Goal: Task Accomplishment & Management: Manage account settings

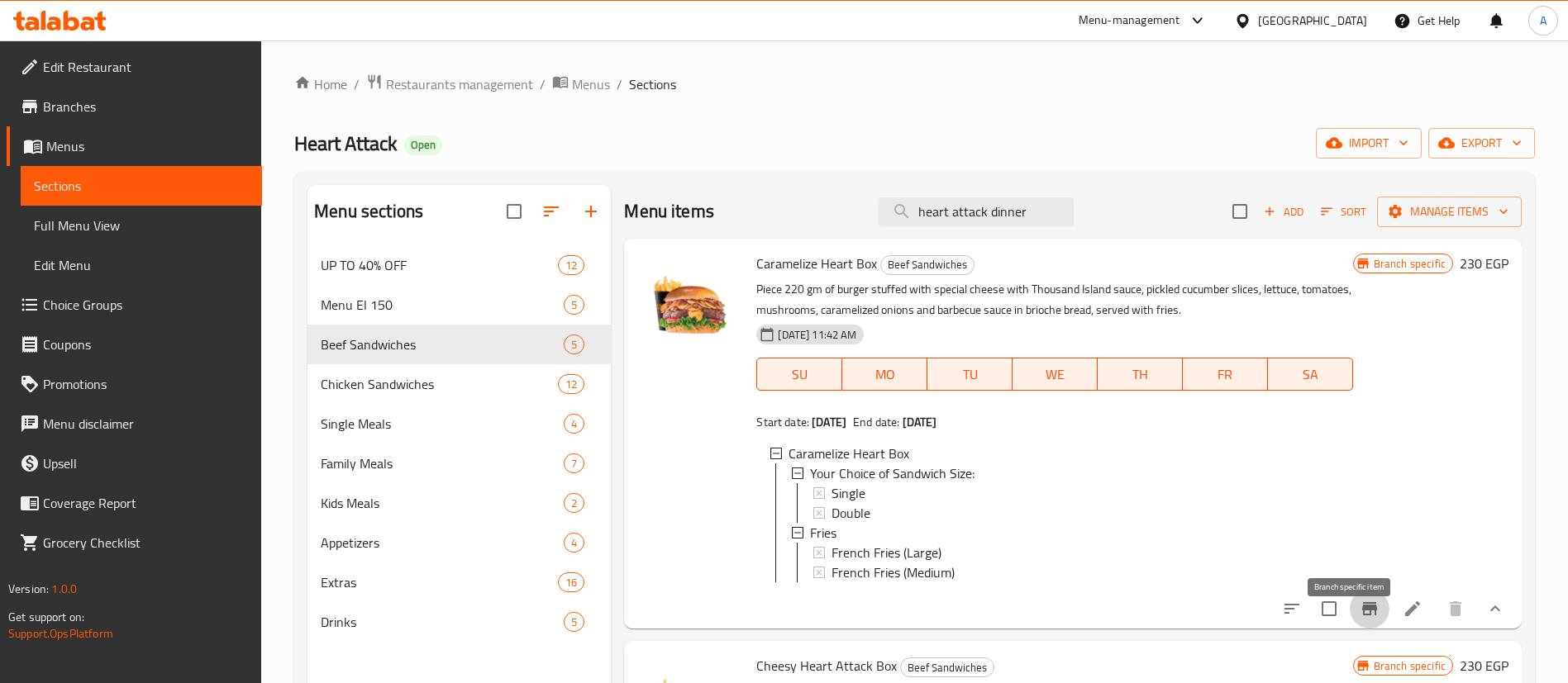
scroll to position [25, 0]
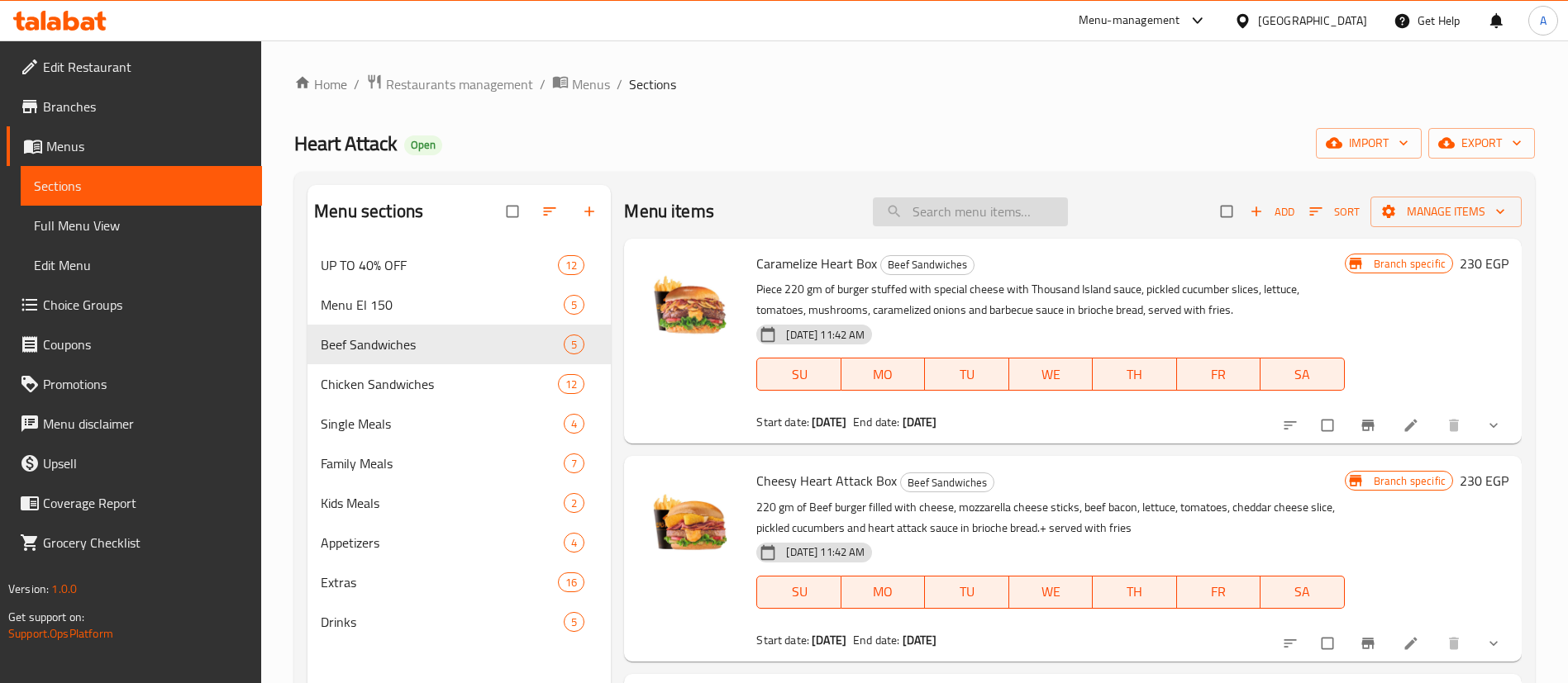
click at [1020, 202] on input "search" at bounding box center [970, 211] width 195 height 29
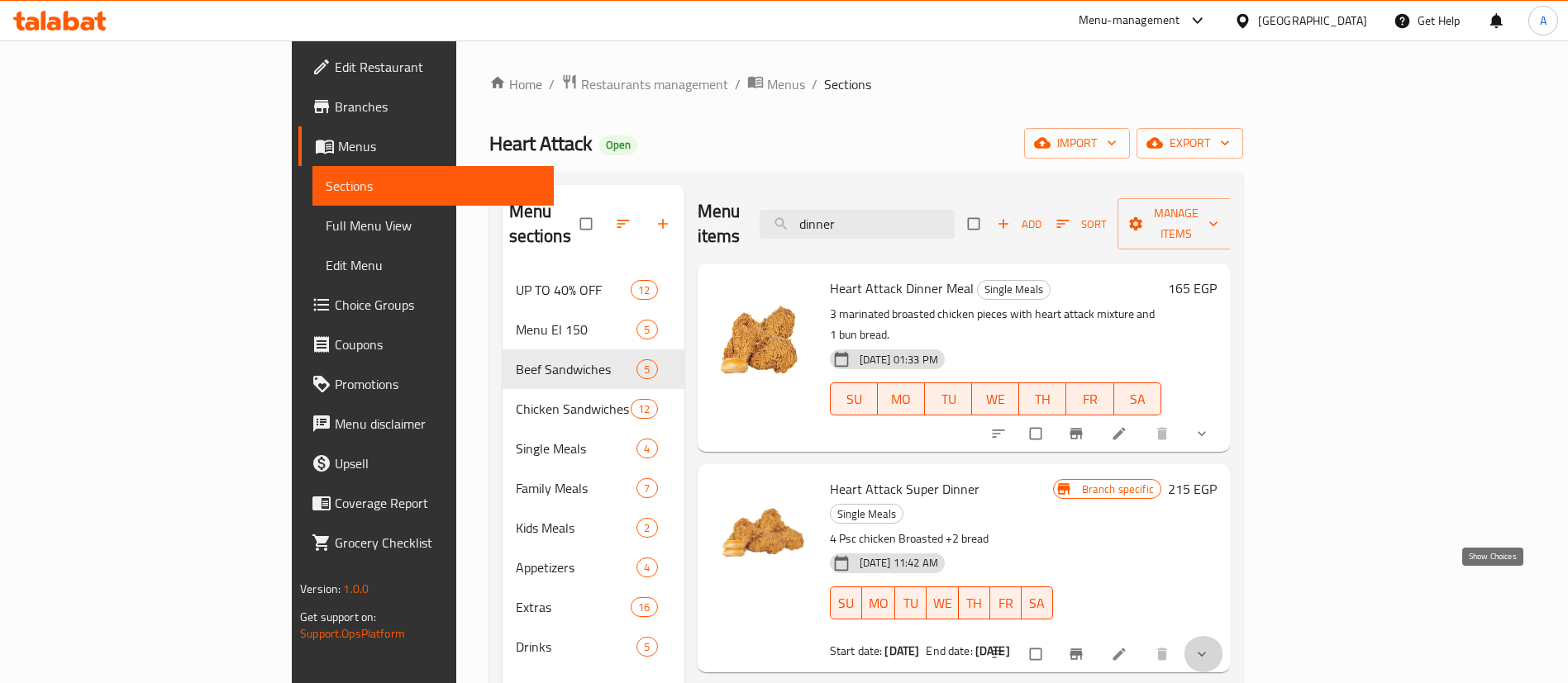
click at [1206, 651] on icon "show more" at bounding box center [1201, 653] width 8 height 5
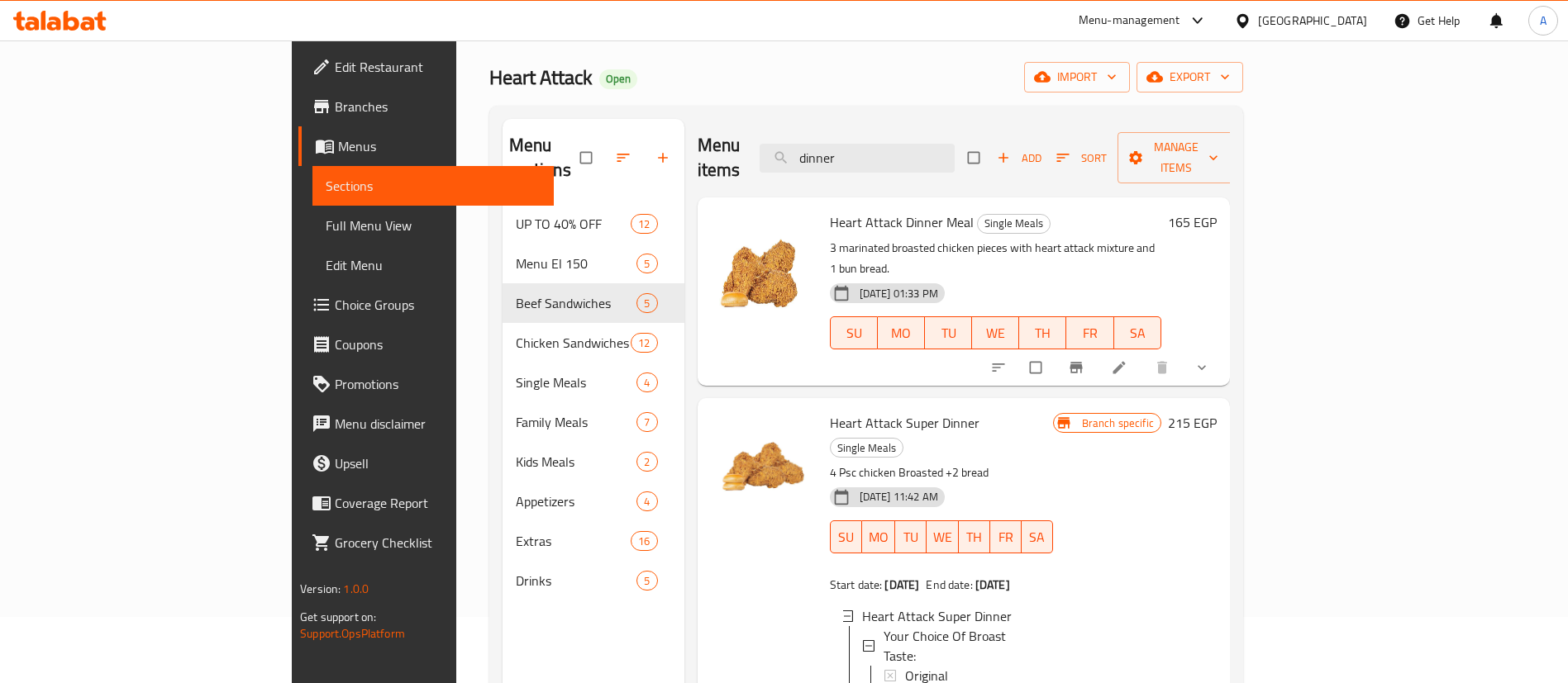
scroll to position [25, 0]
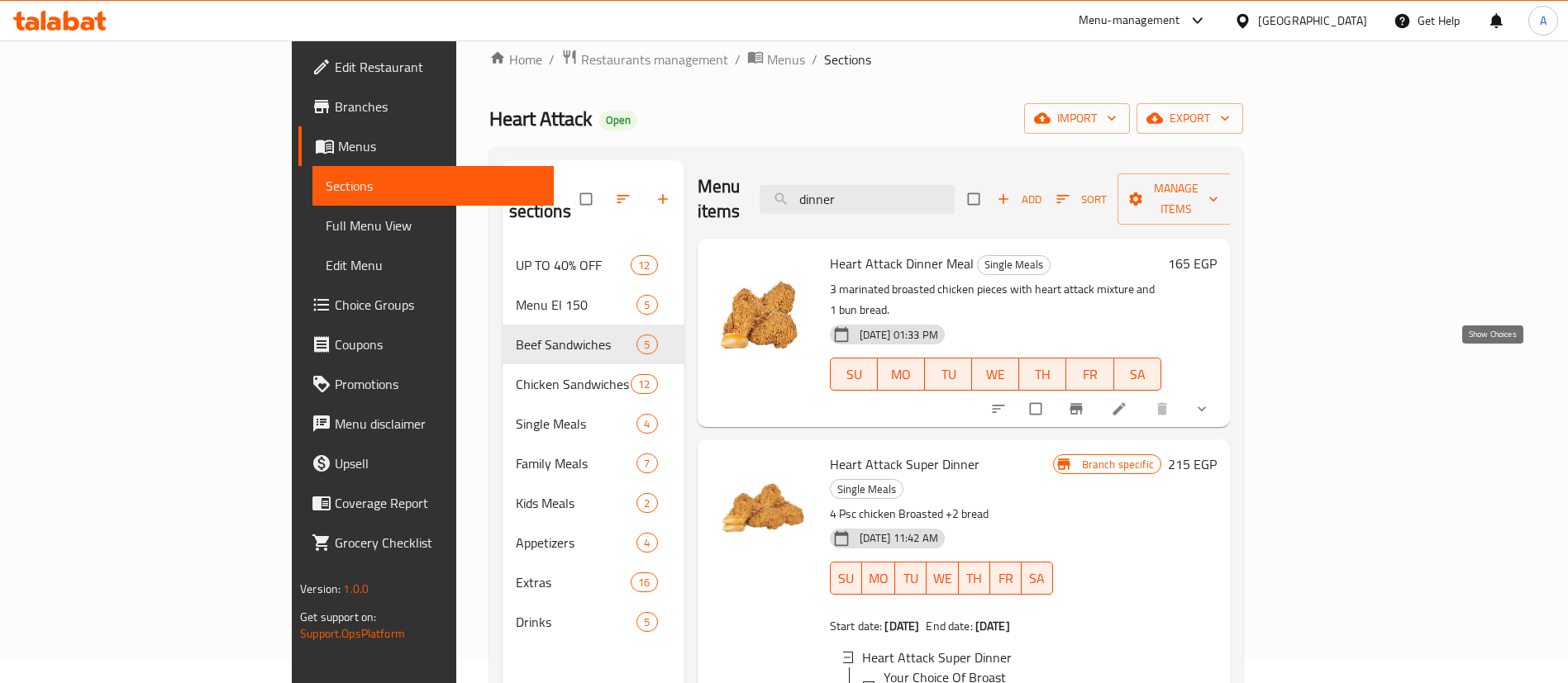
click at [1210, 401] on icon "show more" at bounding box center [1202, 409] width 17 height 17
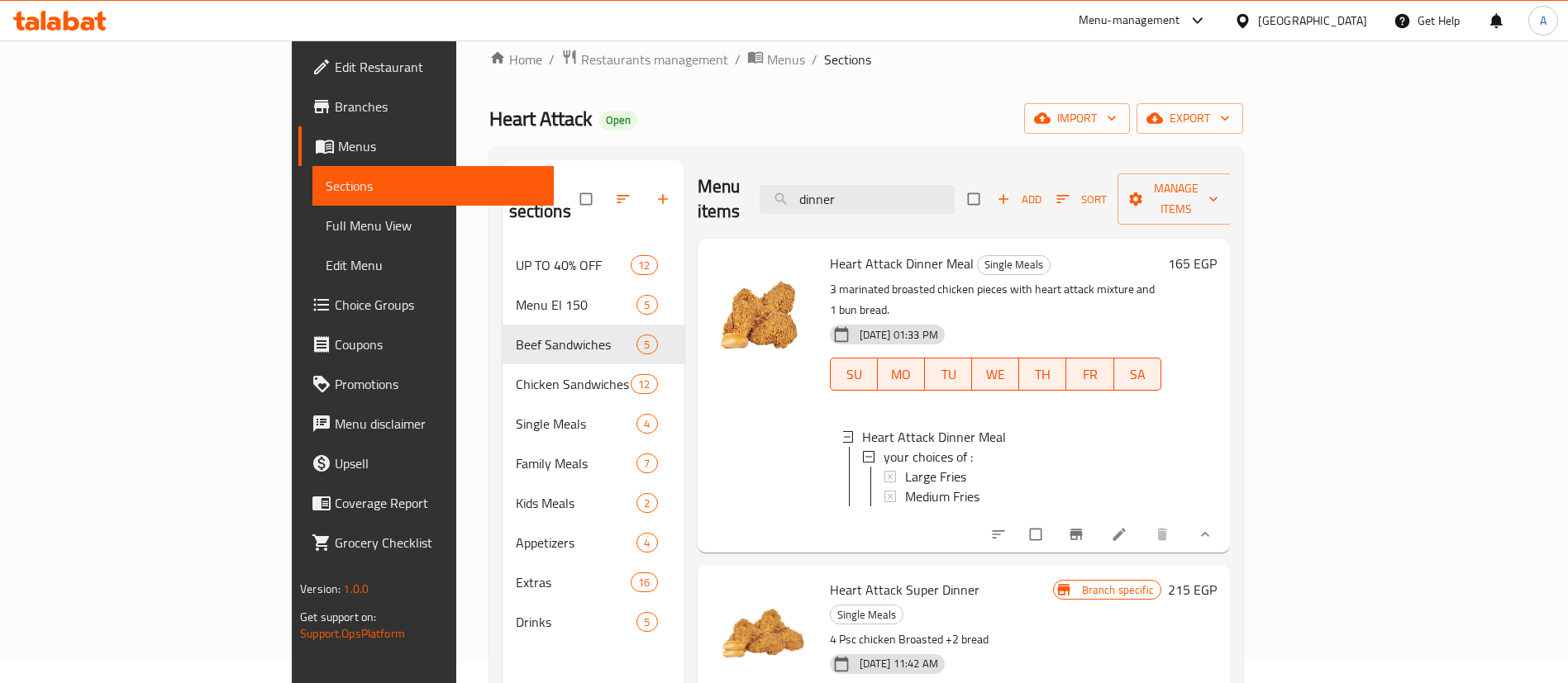
click at [847, 251] on span "Heart Attack Dinner Meal" at bounding box center [902, 263] width 144 height 25
click at [832, 251] on span "Heart Attack Dinner Meal" at bounding box center [902, 263] width 144 height 25
click at [831, 251] on span "Heart Attack Dinner Meal" at bounding box center [902, 263] width 144 height 25
copy h6 "Heart Attack Dinner Meal"
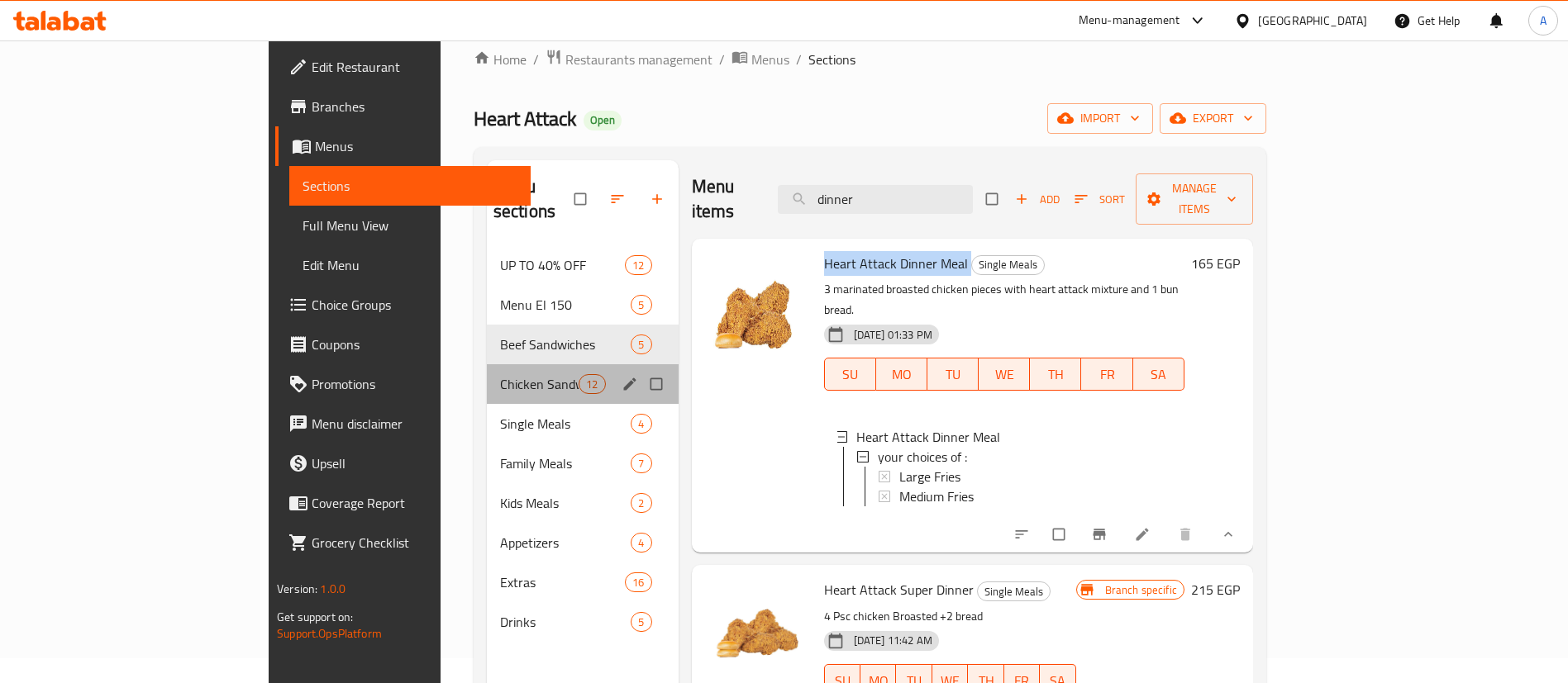
click at [487, 371] on div "Chicken Sandwiches 12" at bounding box center [583, 384] width 191 height 40
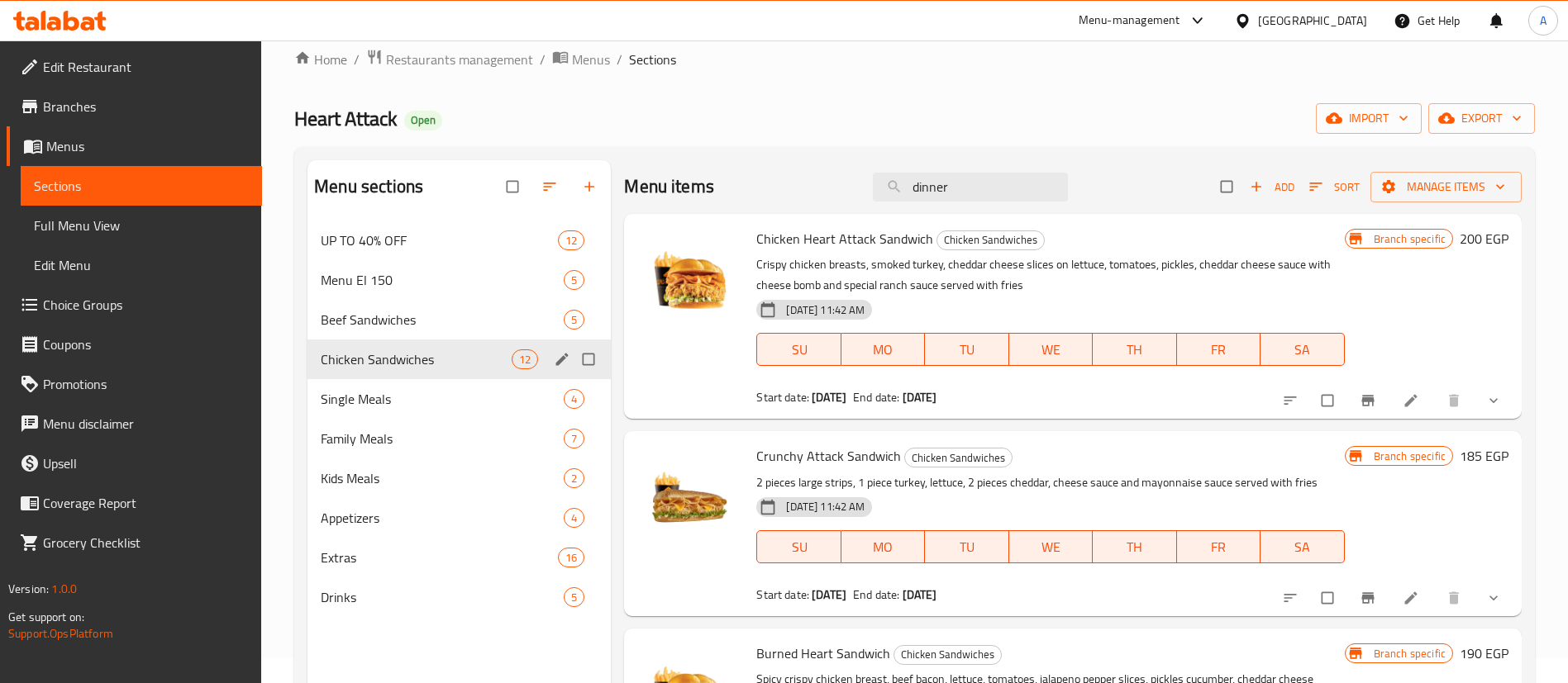
click at [436, 341] on div "Chicken Sandwiches 12" at bounding box center [459, 359] width 303 height 40
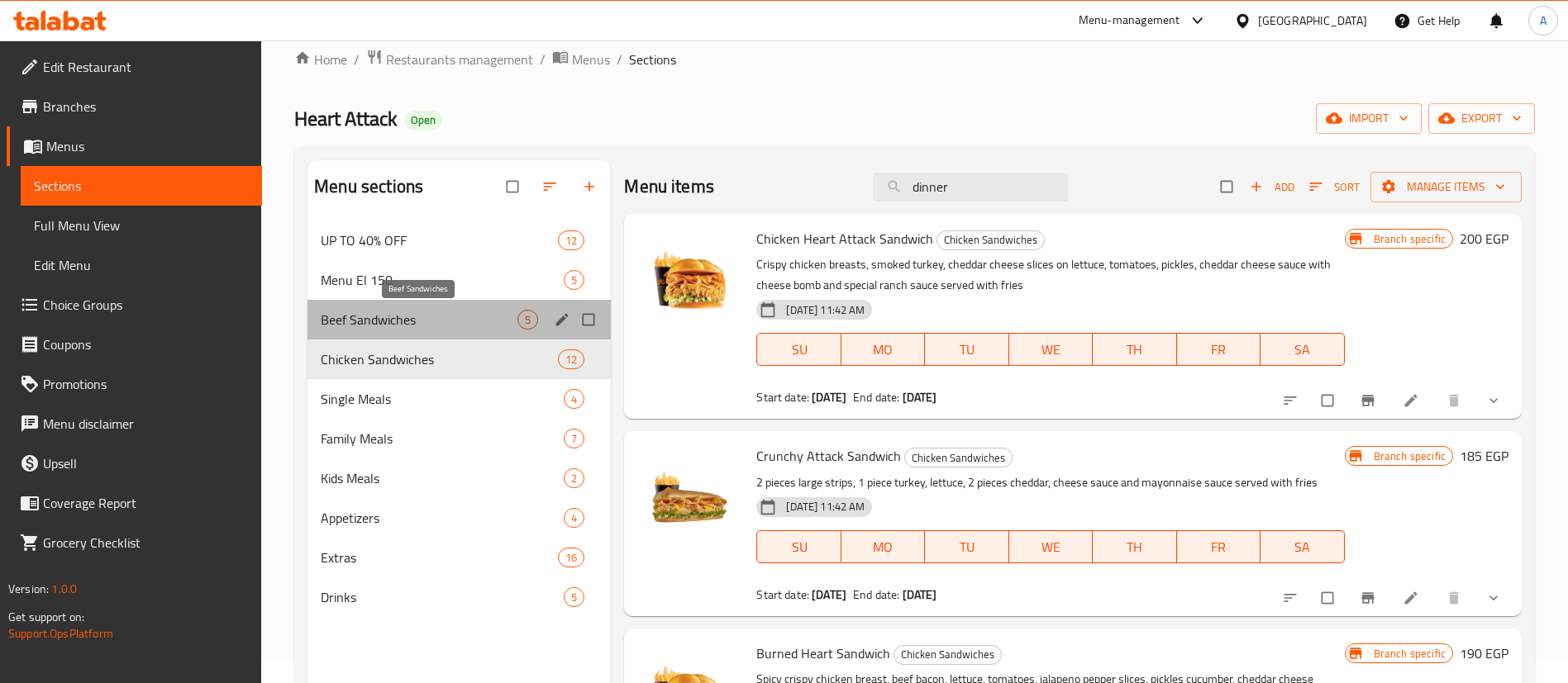
click at [434, 313] on span "Beef Sandwiches" at bounding box center [419, 319] width 197 height 20
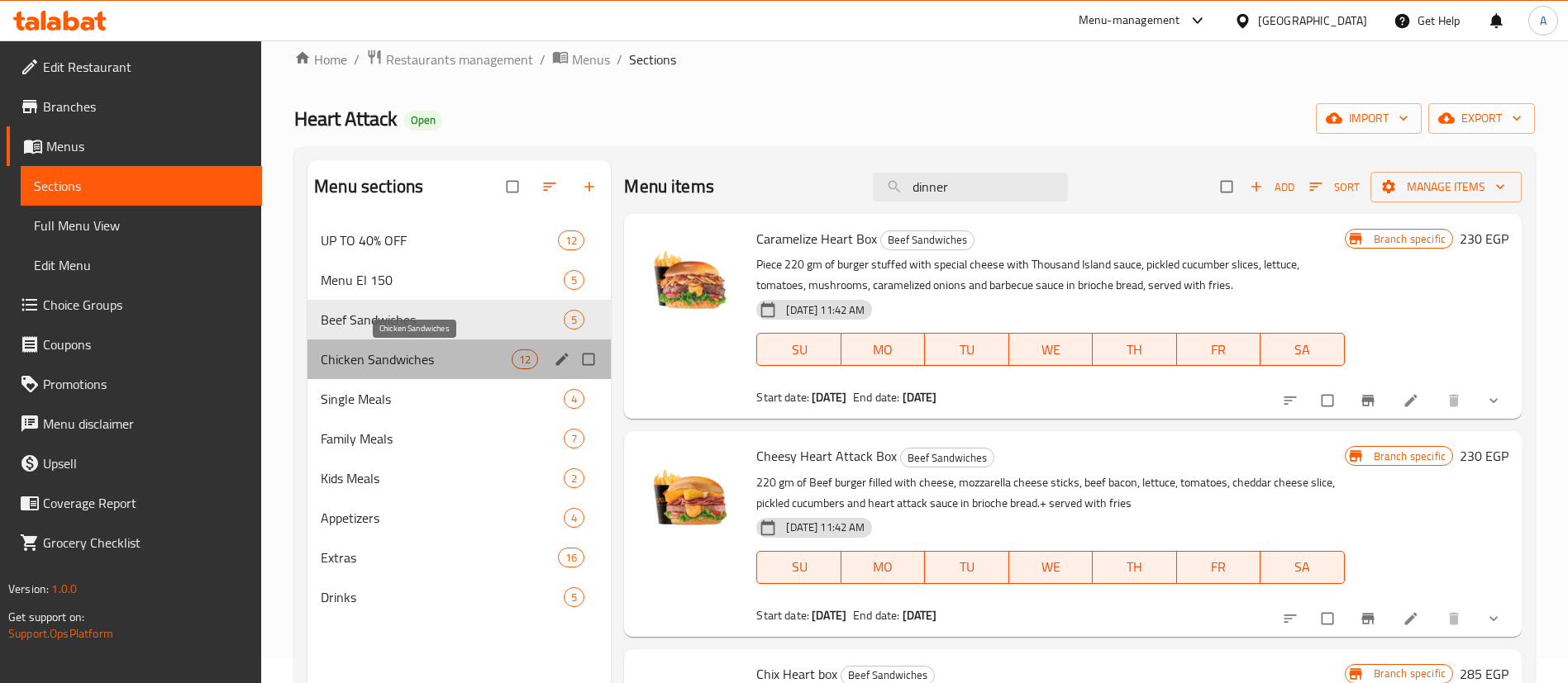
click at [444, 360] on span "Chicken Sandwiches" at bounding box center [415, 359] width 191 height 20
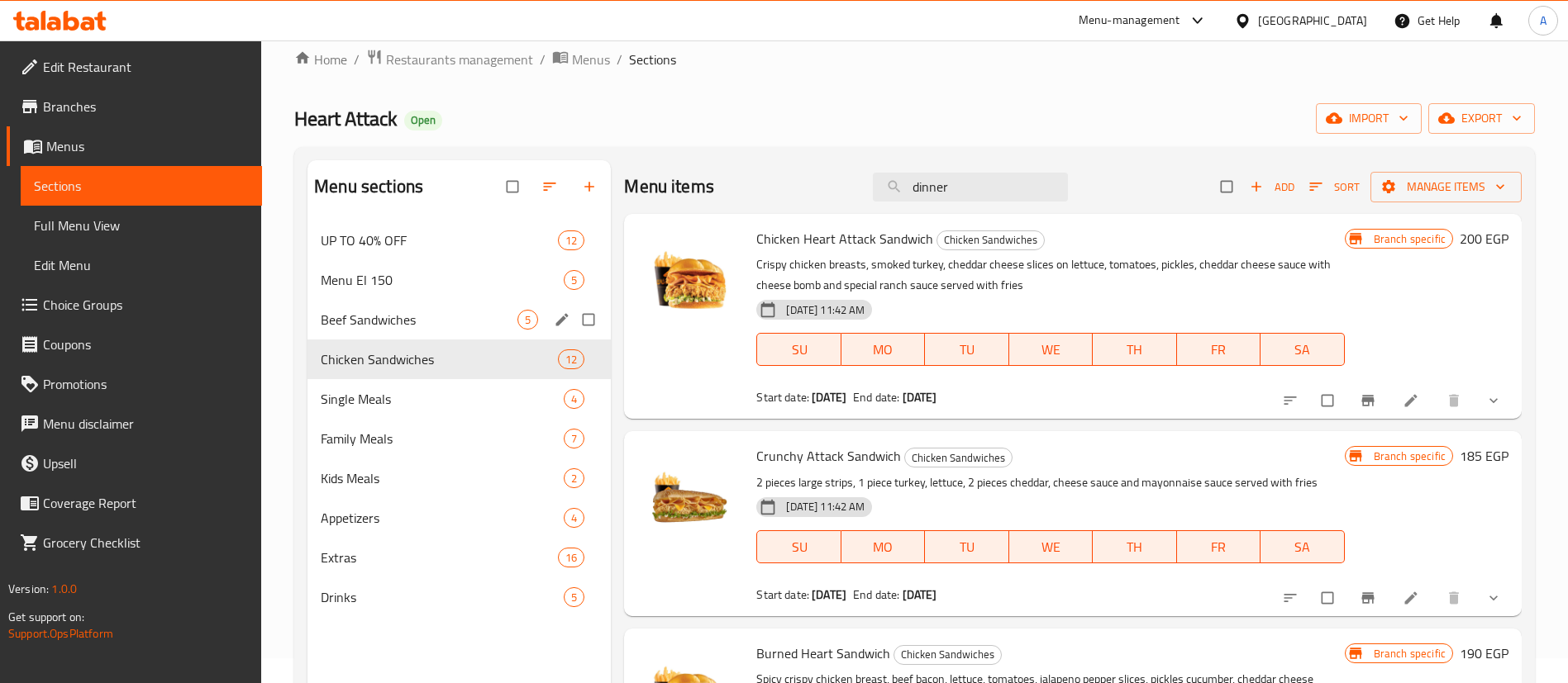
click at [402, 321] on span "Beef Sandwiches" at bounding box center [419, 319] width 197 height 20
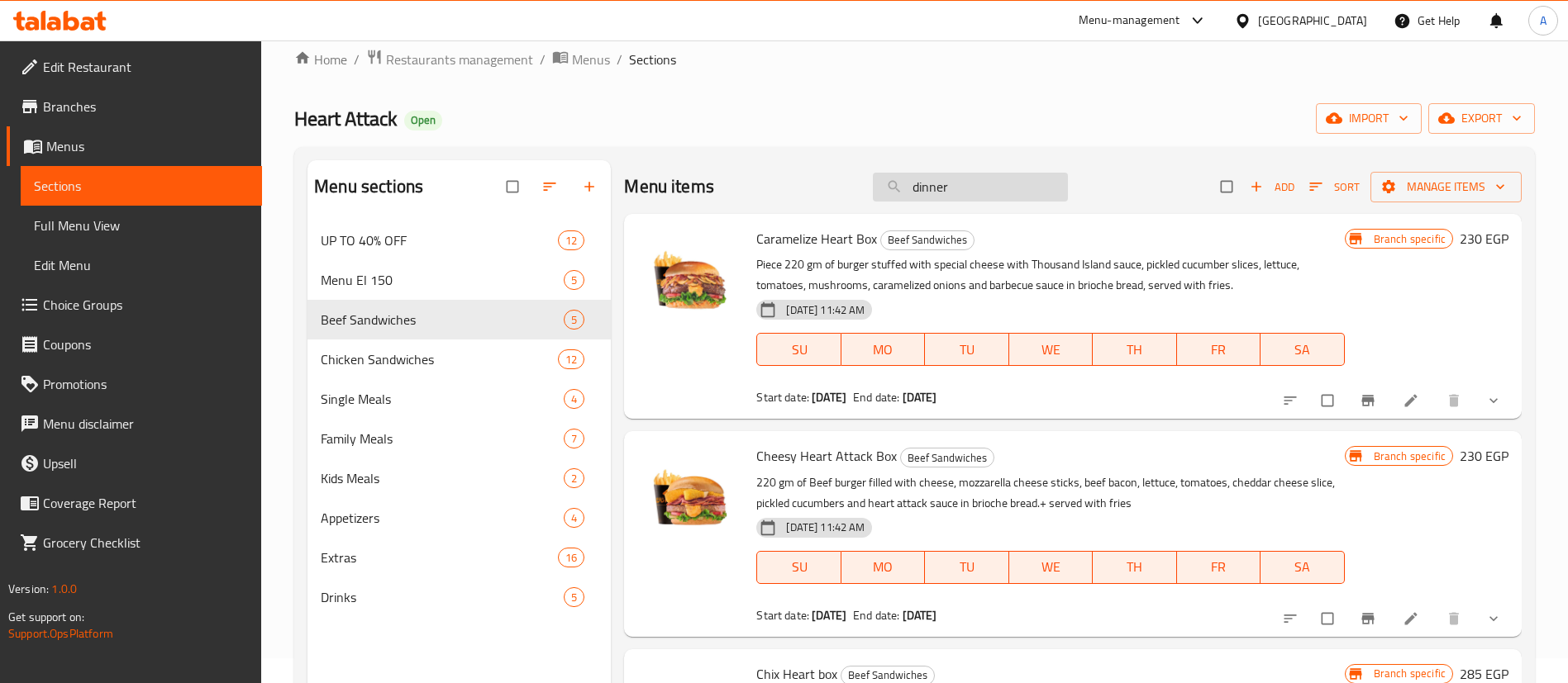
click at [1002, 201] on input "dinner" at bounding box center [970, 187] width 195 height 29
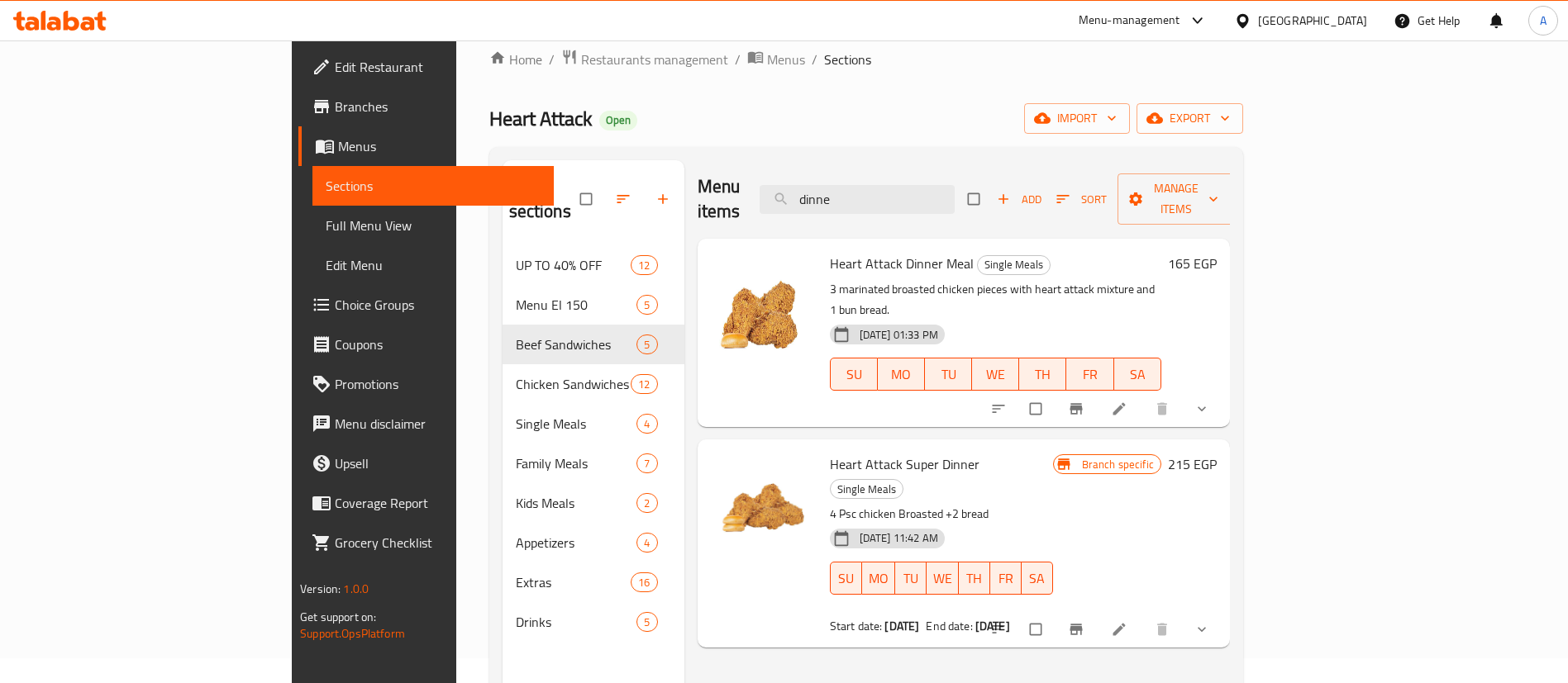
type input "dinne"
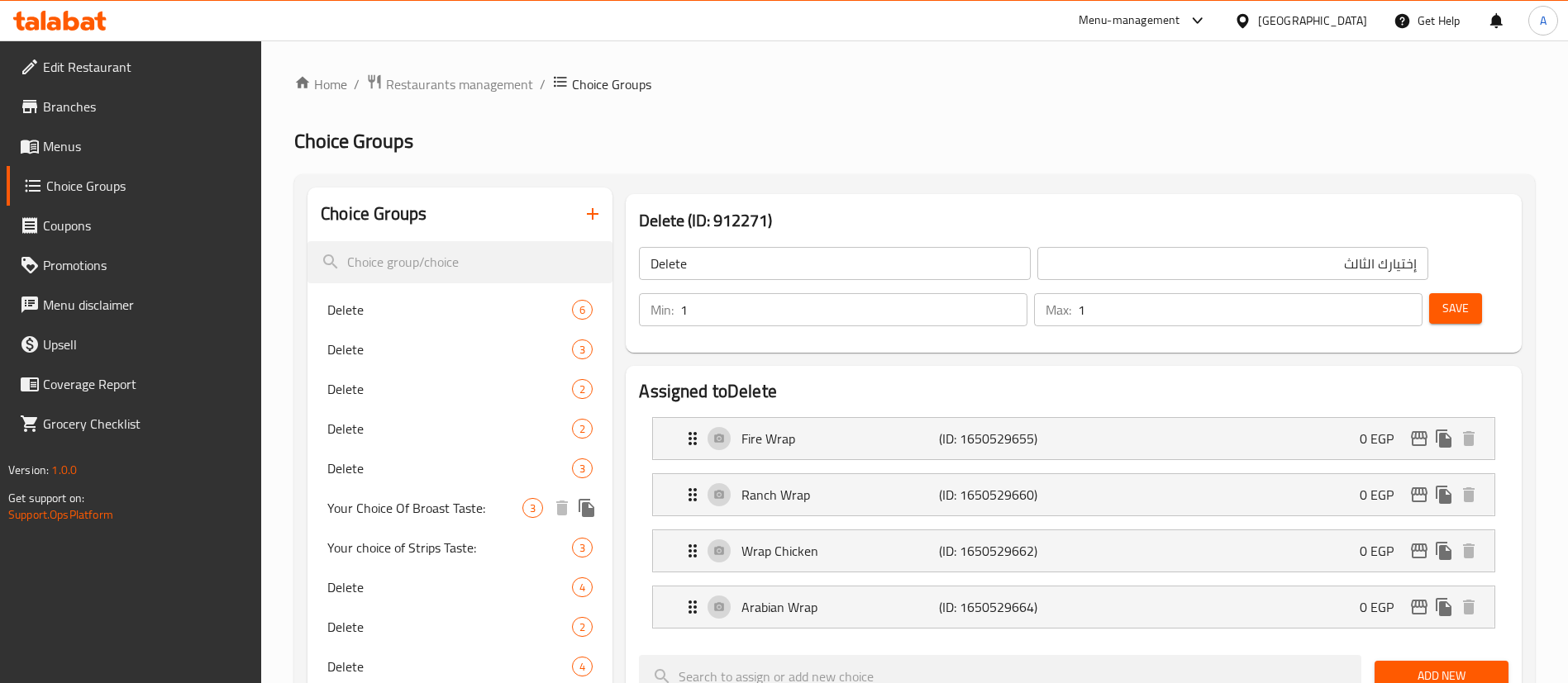
click at [446, 502] on span "Your Choice Of Broast Taste:" at bounding box center [425, 507] width 195 height 20
type input "Your Choice Of Broast Taste:"
type input "اختيارك من طعم دجاج:"
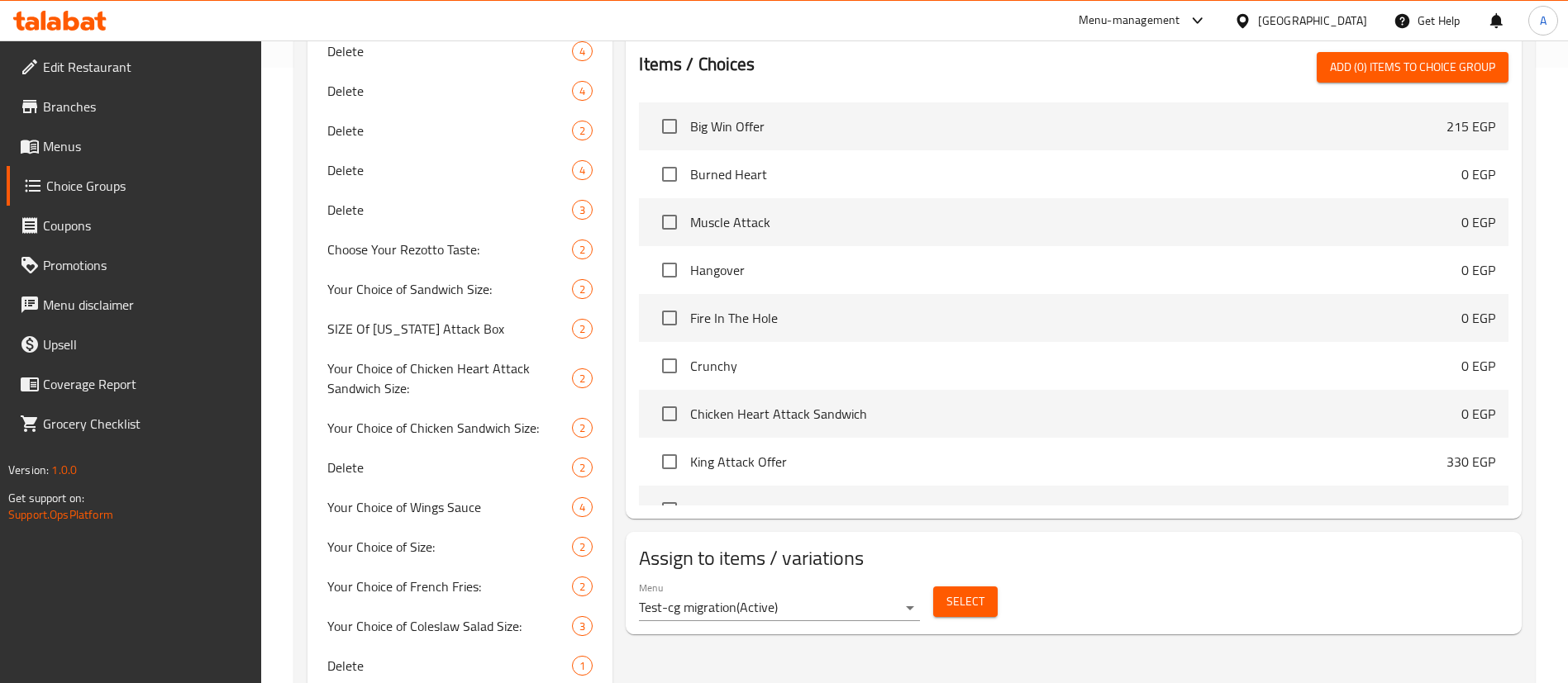
scroll to position [618, 0]
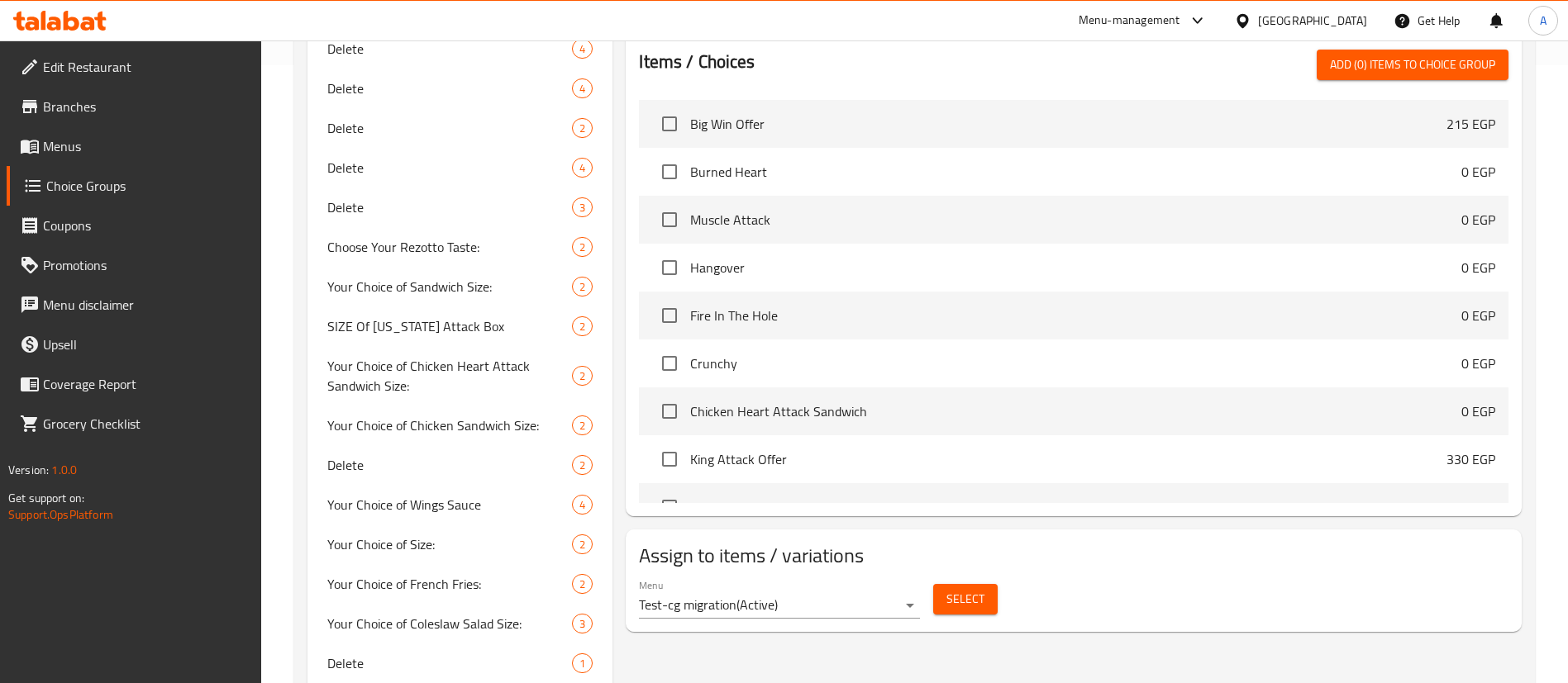
click at [972, 589] on span "Select" at bounding box center [965, 599] width 38 height 20
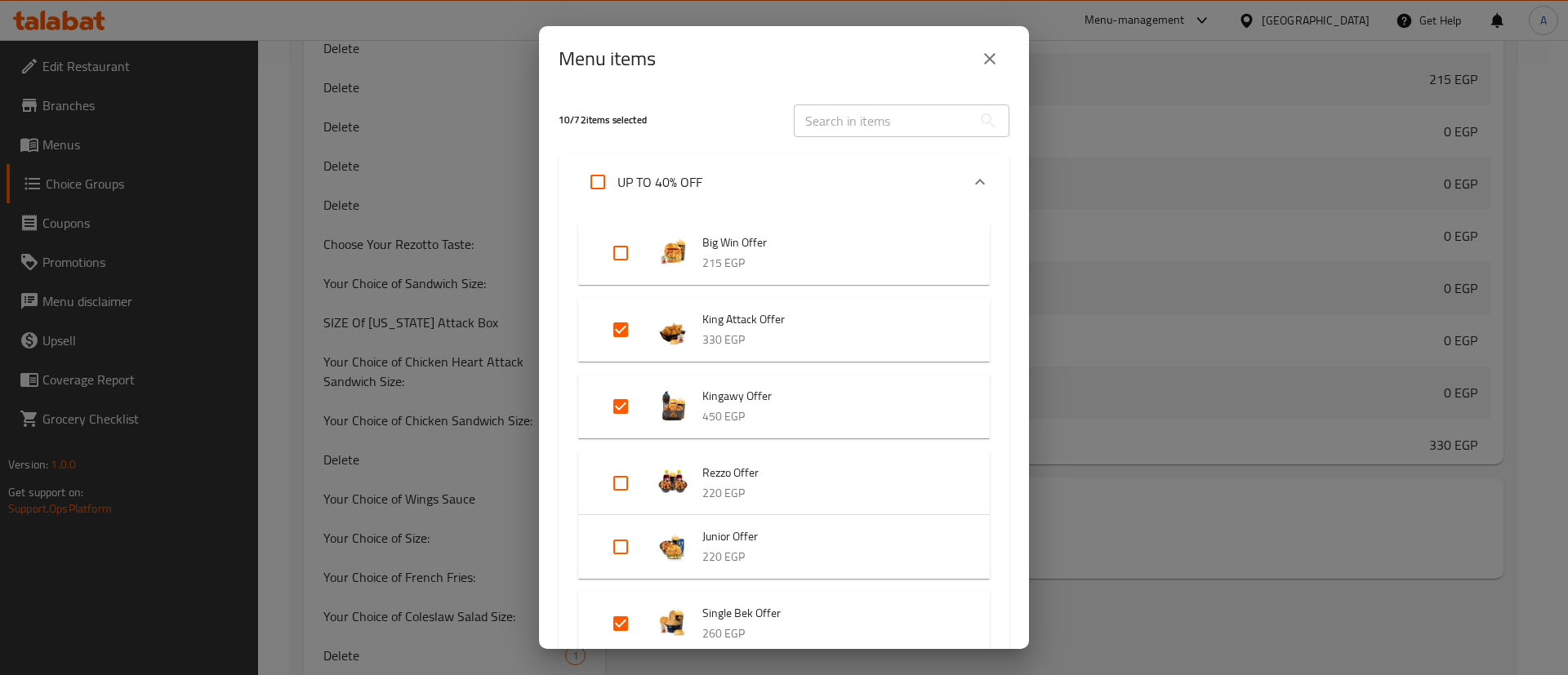
click at [895, 124] on input "text" at bounding box center [883, 121] width 178 height 33
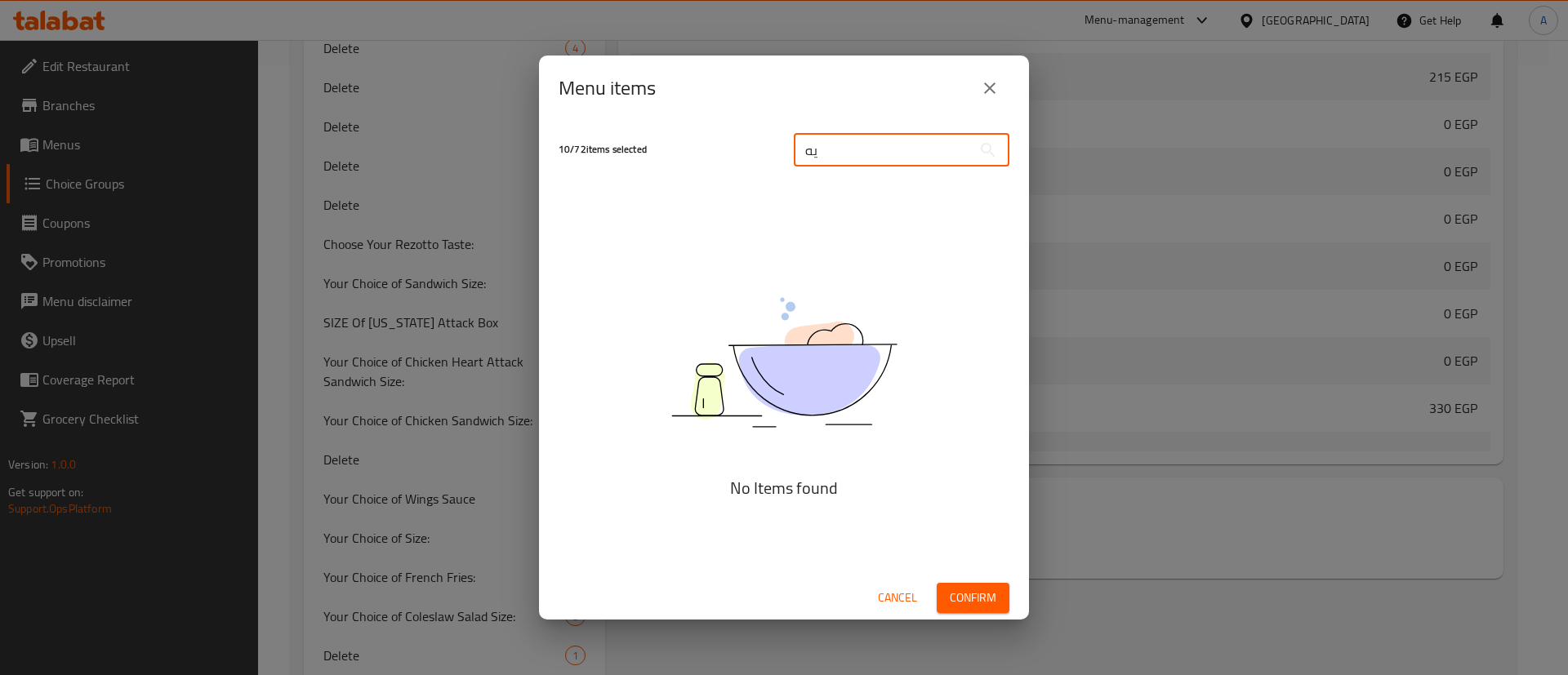
type input "ي"
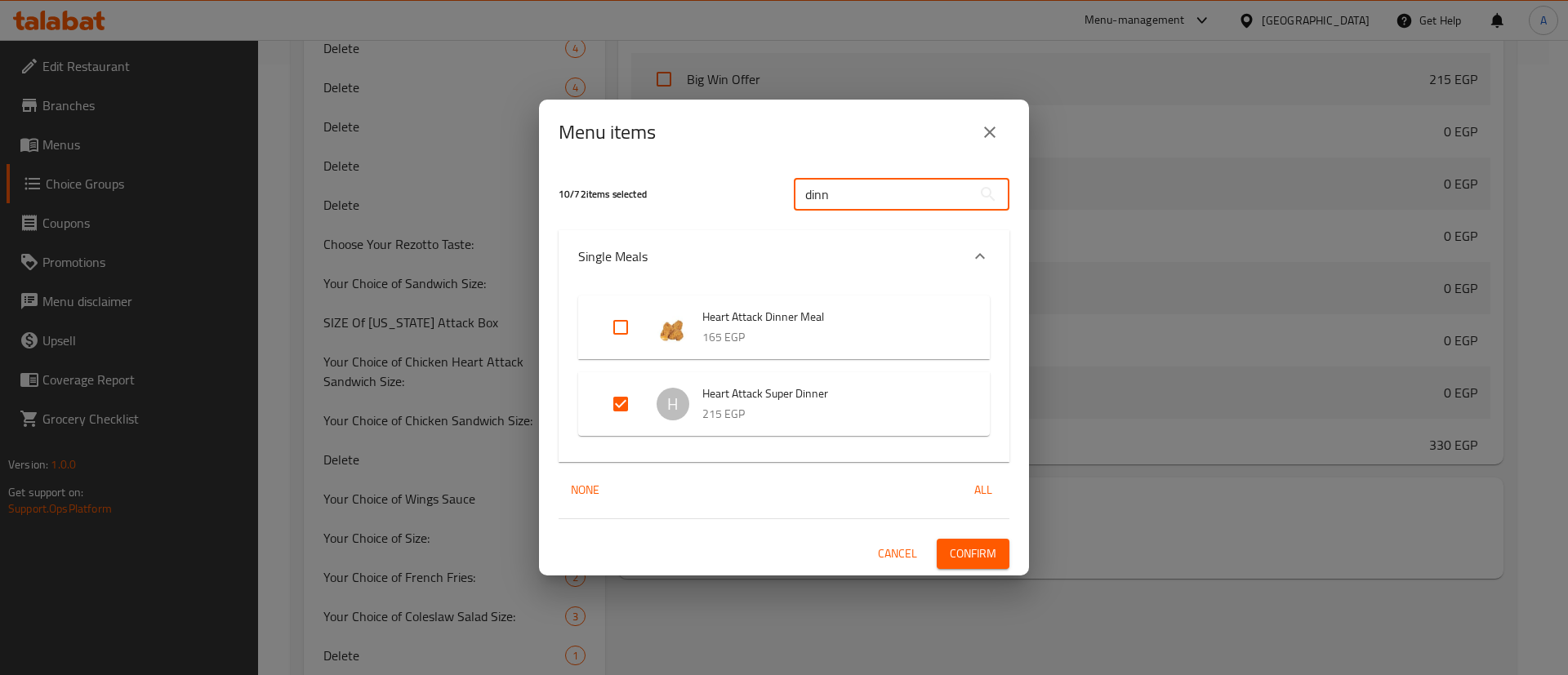
type input "dinn"
click at [615, 332] on input "Expand" at bounding box center [620, 327] width 39 height 39
checkbox input "true"
click at [975, 554] on span "Confirm" at bounding box center [973, 554] width 47 height 20
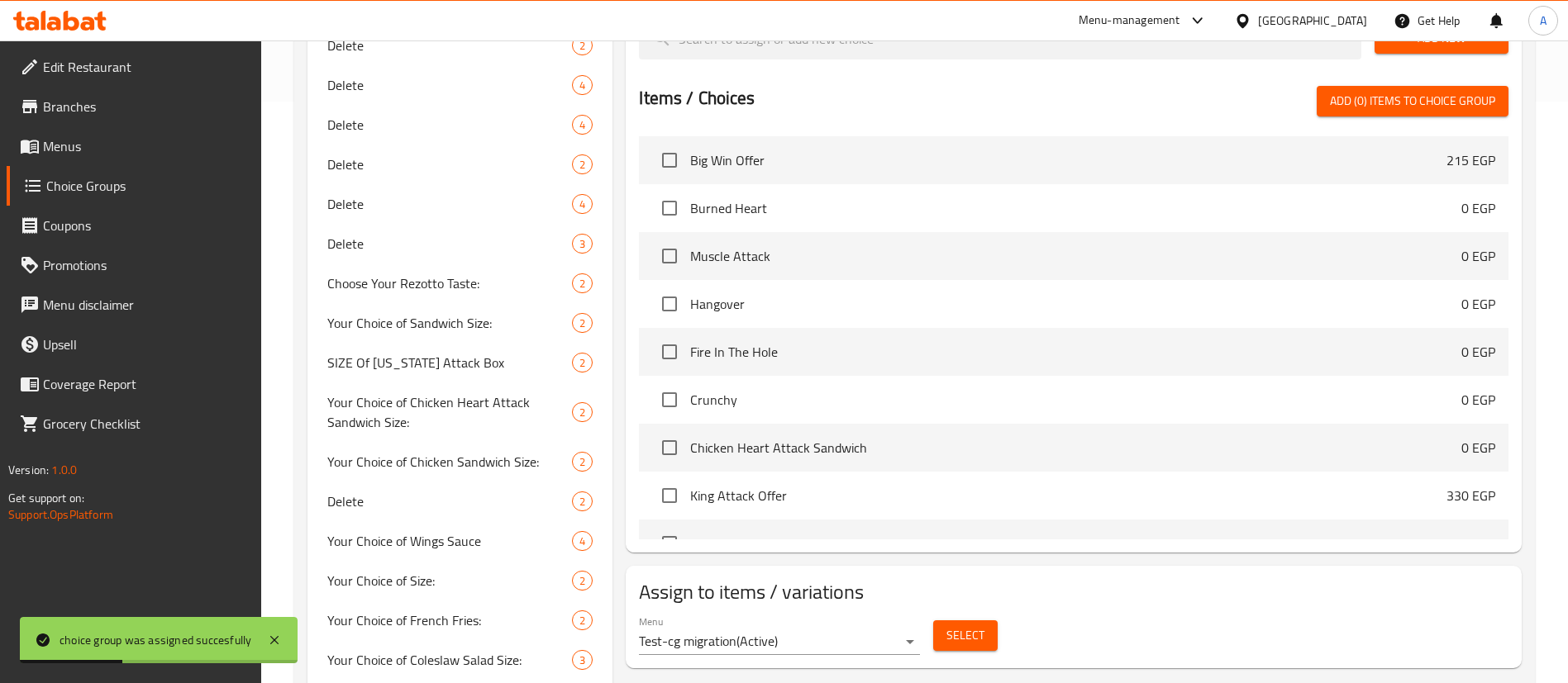
scroll to position [540, 0]
